Goal: Navigation & Orientation: Find specific page/section

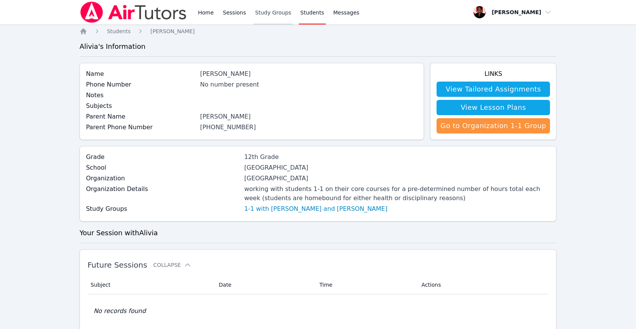
click at [258, 10] on link "Study Groups" at bounding box center [273, 12] width 39 height 24
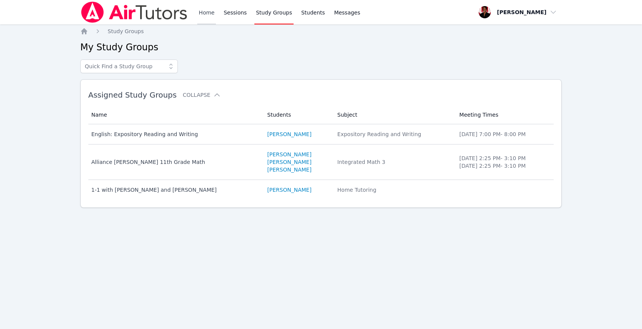
click at [206, 12] on link "Home" at bounding box center [206, 12] width 19 height 24
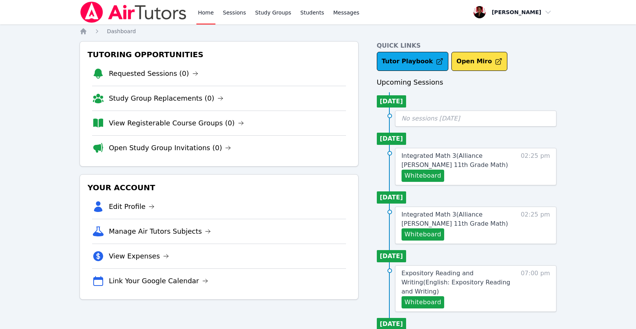
click at [211, 3] on link "Home" at bounding box center [205, 12] width 19 height 24
click at [212, 11] on link "Home" at bounding box center [205, 12] width 19 height 24
click at [226, 9] on link "Sessions" at bounding box center [235, 12] width 26 height 24
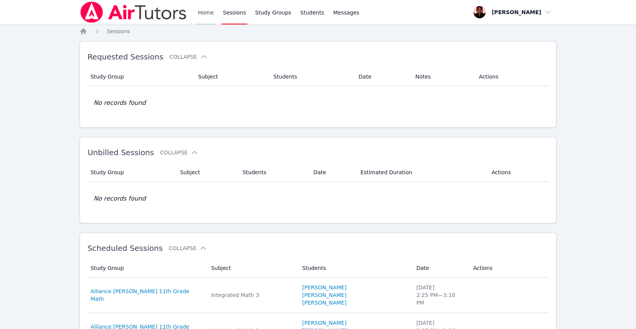
click at [200, 10] on link "Home" at bounding box center [205, 12] width 19 height 24
